Goal: Task Accomplishment & Management: Manage account settings

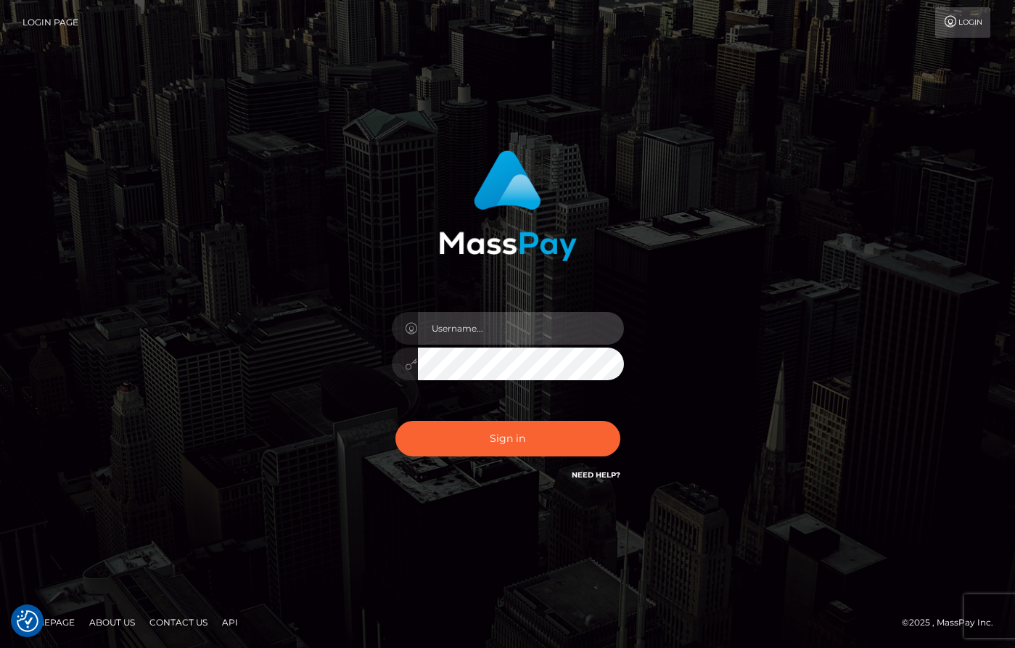
click at [526, 328] on input "text" at bounding box center [521, 328] width 206 height 33
type input "[PERSON_NAME]"
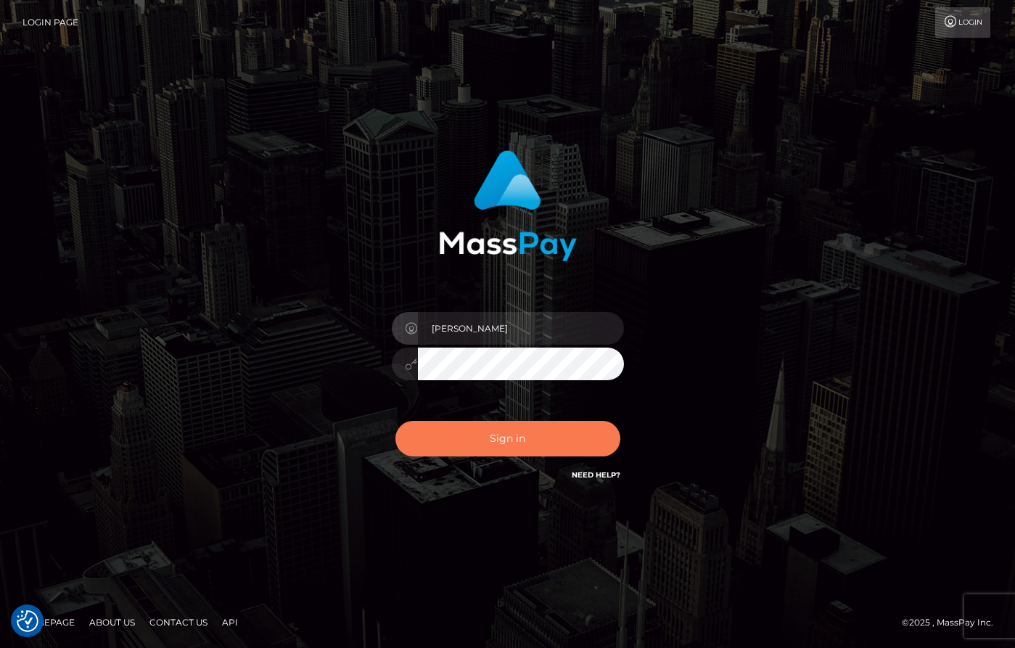
click at [564, 435] on button "Sign in" at bounding box center [507, 439] width 225 height 36
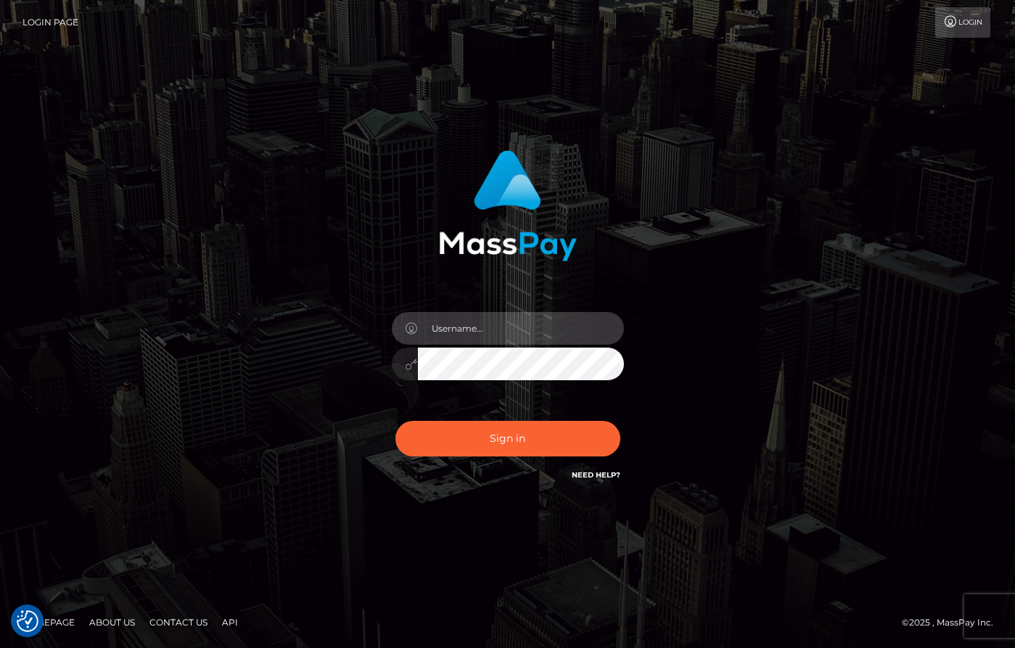
click at [548, 339] on input "text" at bounding box center [521, 328] width 206 height 33
type input "[PERSON_NAME]"
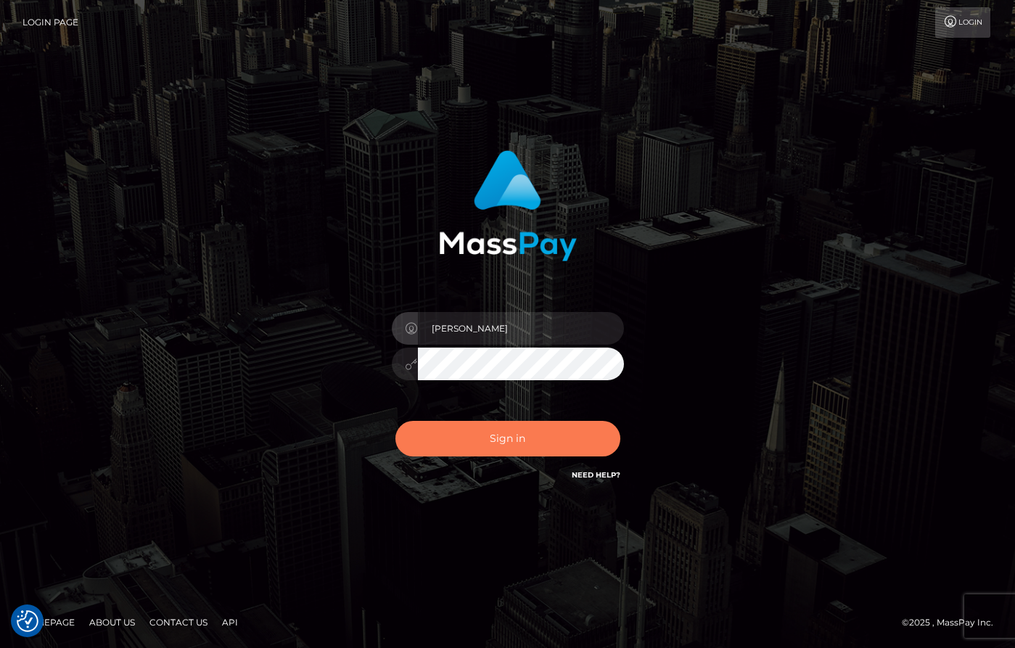
click at [553, 431] on button "Sign in" at bounding box center [507, 439] width 225 height 36
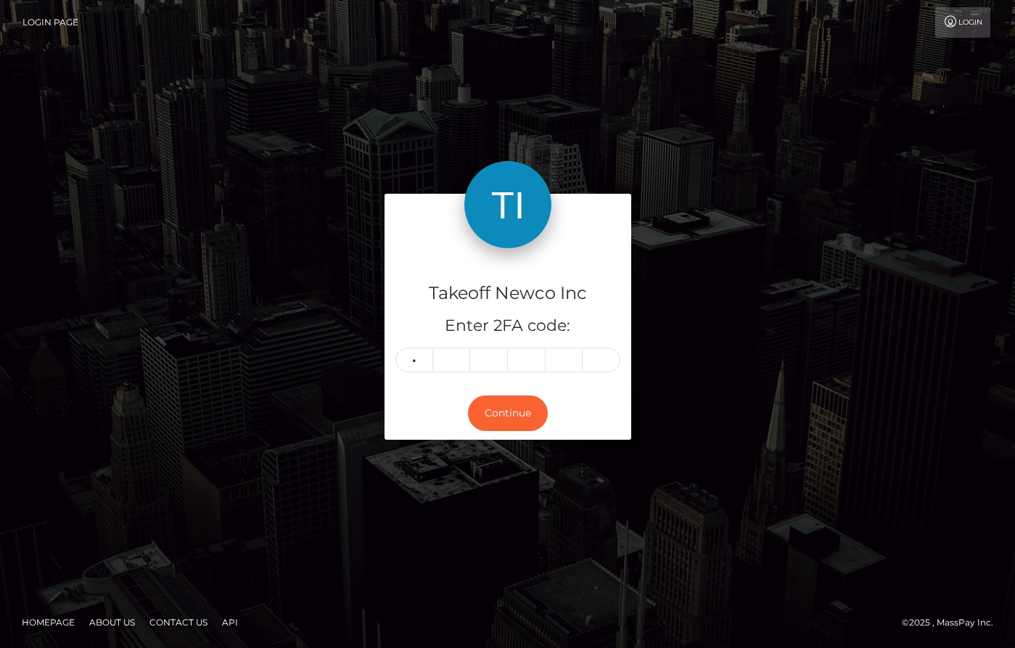
type input "1"
type input "5"
type input "3"
type input "4"
type input "0"
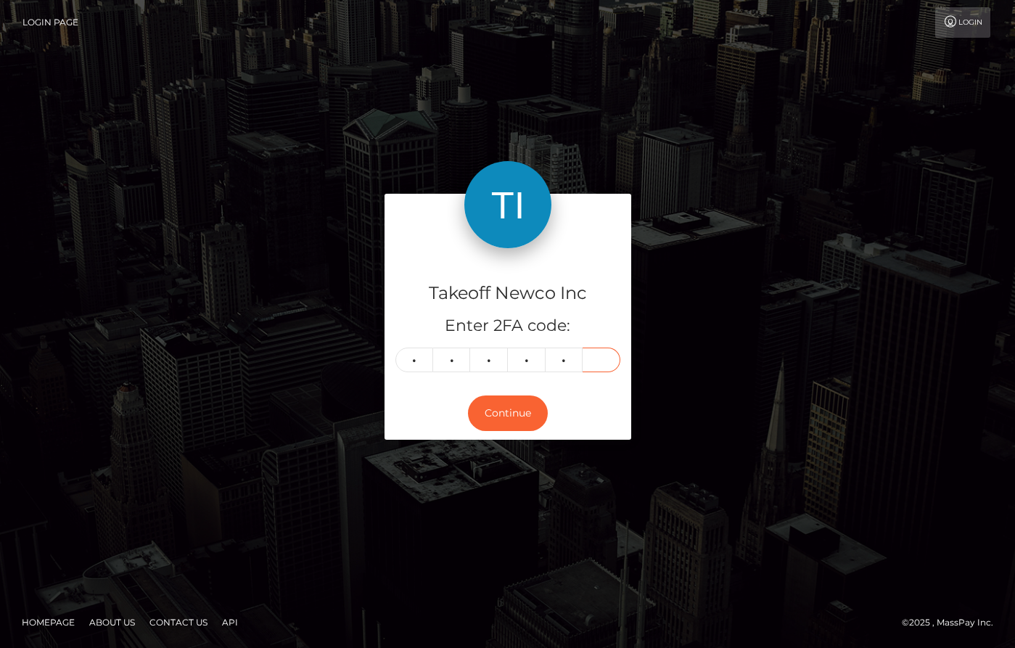
type input "1"
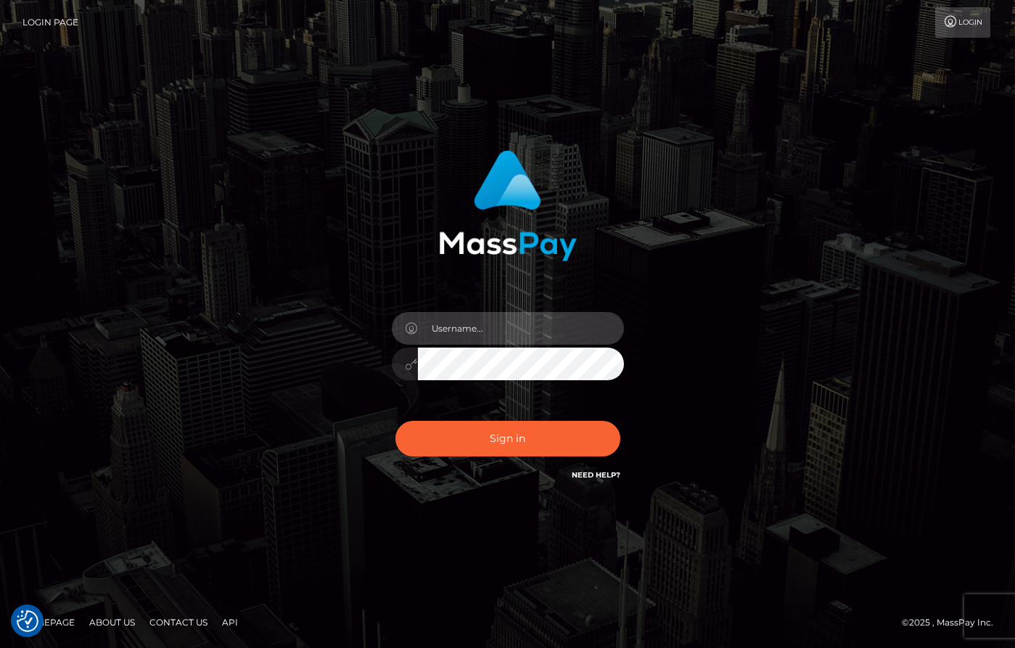
click at [533, 327] on input "text" at bounding box center [521, 328] width 206 height 33
type input "dany baker boulanger"
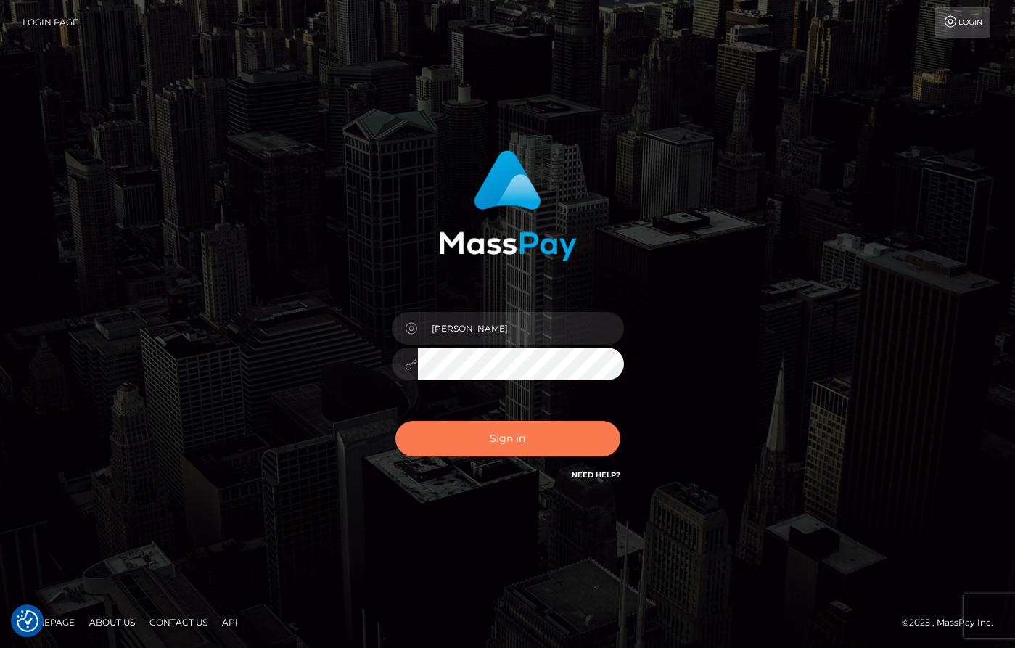
click at [553, 427] on button "Sign in" at bounding box center [507, 439] width 225 height 36
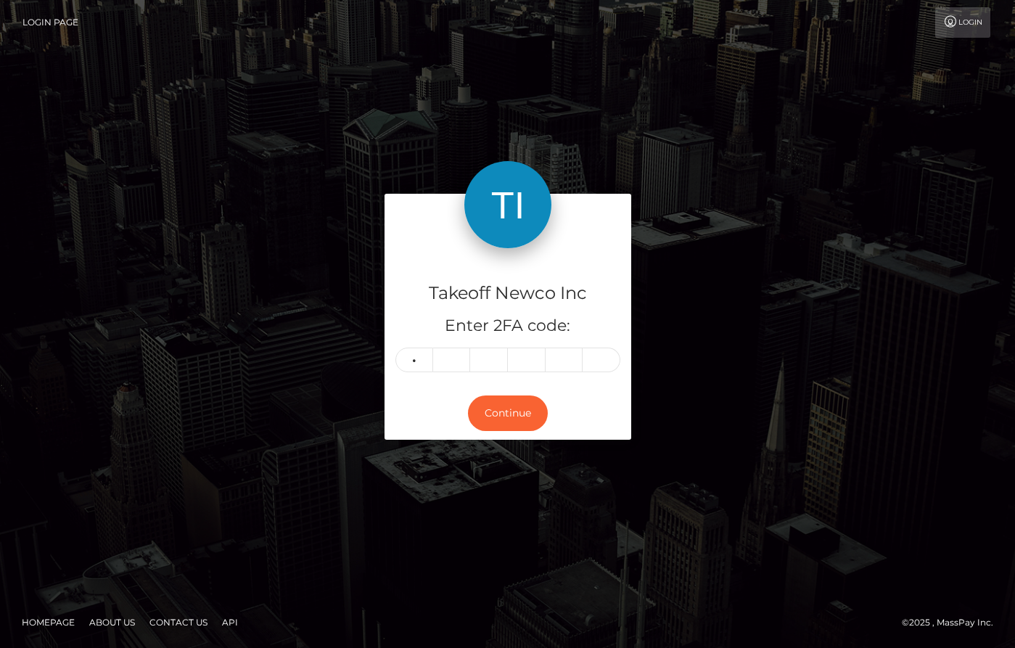
type input "3"
type input "9"
type input "5"
type input "0"
type input "3"
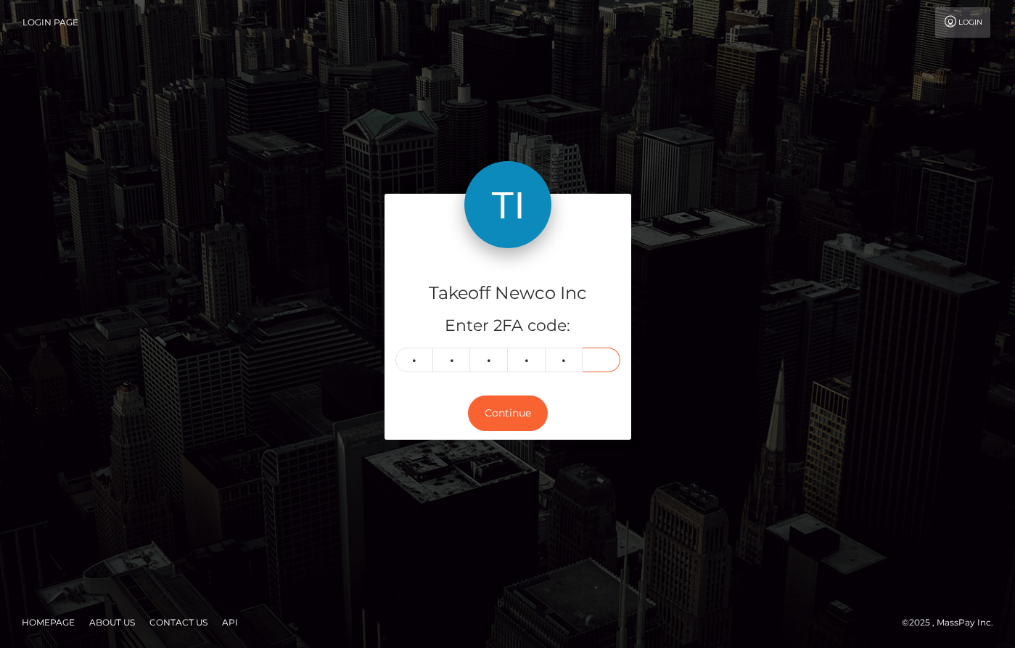
type input "8"
